Goal: Task Accomplishment & Management: Use online tool/utility

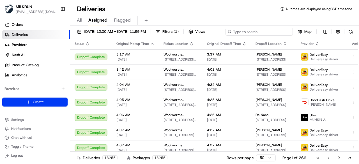
click at [264, 33] on div "[DATE] 12:00 AM - [DATE] 11:59 PM Filters ( 1 ) Views Map" at bounding box center [214, 33] width 289 height 10
paste input "6964d577-599a-4d6c-aeda-7a98a9f32bf8"
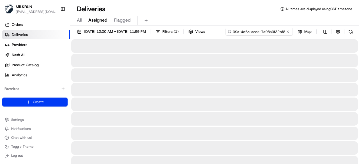
type input "6964d577-599a-4d6c-aeda-7a98a9f32bf8"
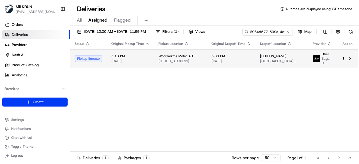
click at [211, 58] on span "5:33 PM" at bounding box center [231, 56] width 40 height 4
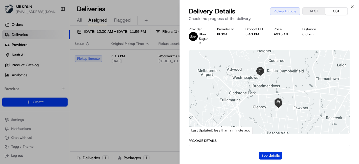
click at [271, 157] on button "See details" at bounding box center [270, 156] width 23 height 8
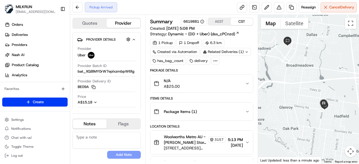
drag, startPoint x: 315, startPoint y: 114, endPoint x: 312, endPoint y: 101, distance: 13.0
click at [312, 101] on div at bounding box center [308, 89] width 101 height 149
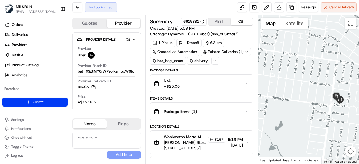
drag, startPoint x: 326, startPoint y: 124, endPoint x: 300, endPoint y: 92, distance: 41.2
click at [300, 92] on div at bounding box center [308, 89] width 101 height 149
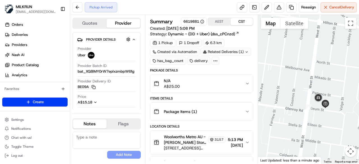
drag, startPoint x: 336, startPoint y: 111, endPoint x: 328, endPoint y: 133, distance: 22.5
click at [328, 133] on div at bounding box center [308, 89] width 101 height 149
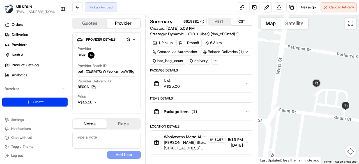
scroll to position [136, 0]
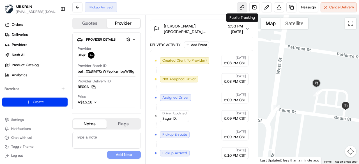
click at [242, 8] on link at bounding box center [242, 7] width 10 height 10
